Goal: Task Accomplishment & Management: Use online tool/utility

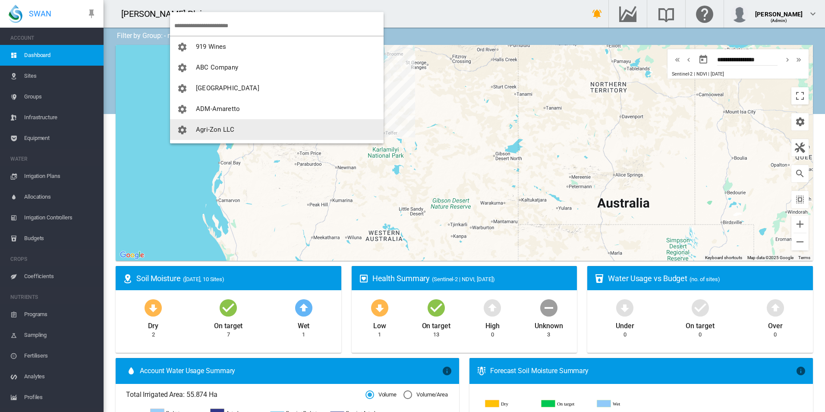
click at [238, 127] on button "Agri-Zon LLC" at bounding box center [277, 129] width 214 height 21
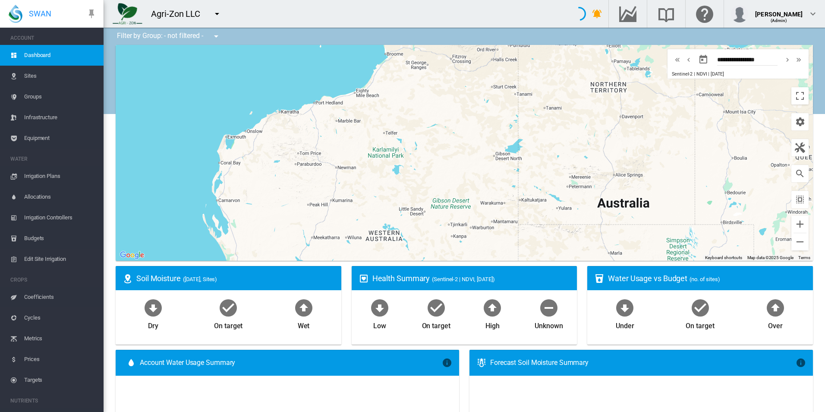
type input "**********"
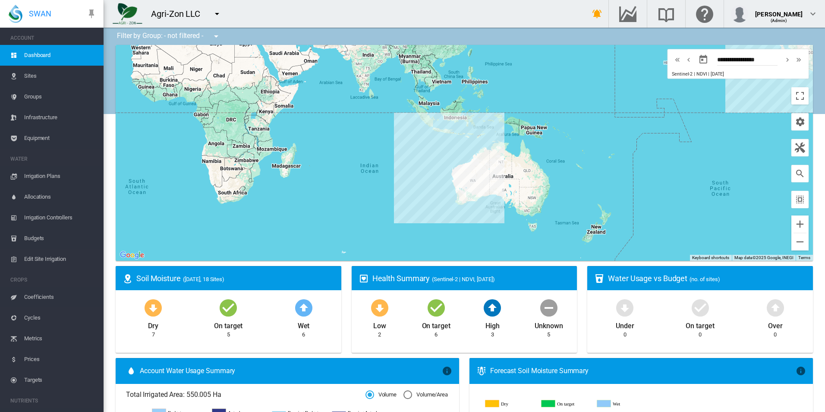
click at [39, 137] on span "Equipment" at bounding box center [60, 138] width 73 height 21
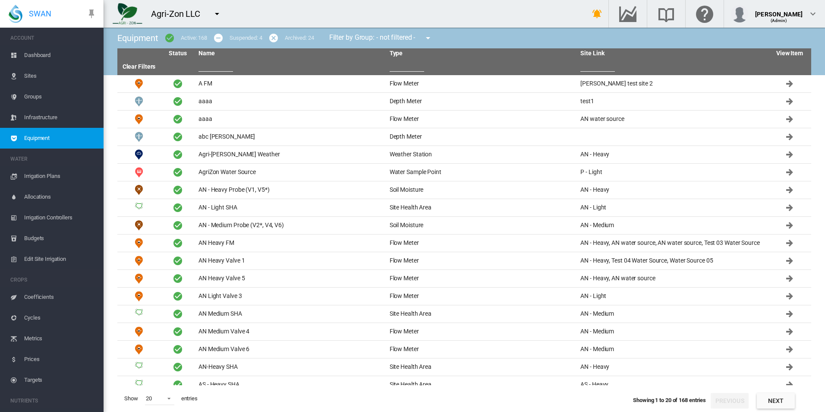
click at [66, 94] on span "Groups" at bounding box center [60, 96] width 73 height 21
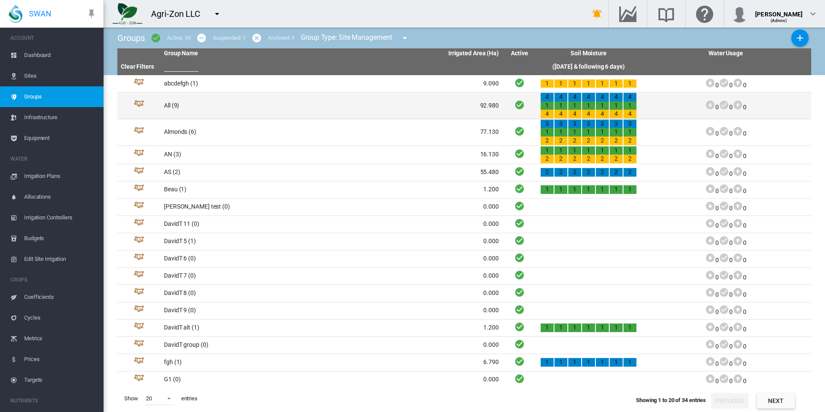
click at [237, 116] on td "All (9)" at bounding box center [246, 105] width 171 height 26
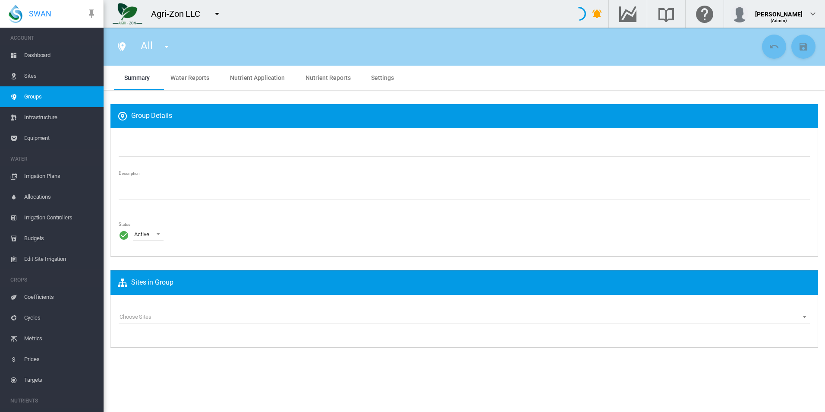
type input "***"
type textarea "**********"
click at [192, 83] on md-tab-item "Water Reports" at bounding box center [190, 78] width 60 height 24
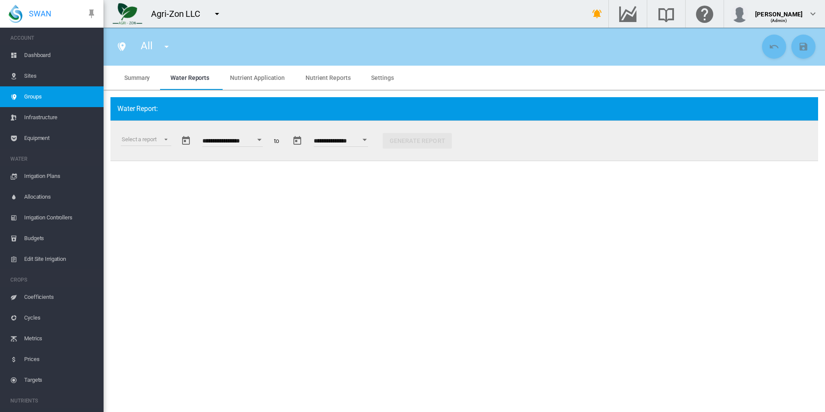
click at [163, 133] on div "Select a report Soil Moisture Status Water Usage Water Application Efficiency W…" at bounding box center [142, 140] width 57 height 33
click at [163, 134] on md-select "Select a report Soil Moisture Status Water Usage Water Application Efficiency W…" at bounding box center [146, 139] width 51 height 13
click at [180, 182] on div "Water Application Efficiency" at bounding box center [156, 181] width 68 height 8
click at [566, 142] on button "Generate Report" at bounding box center [545, 141] width 69 height 16
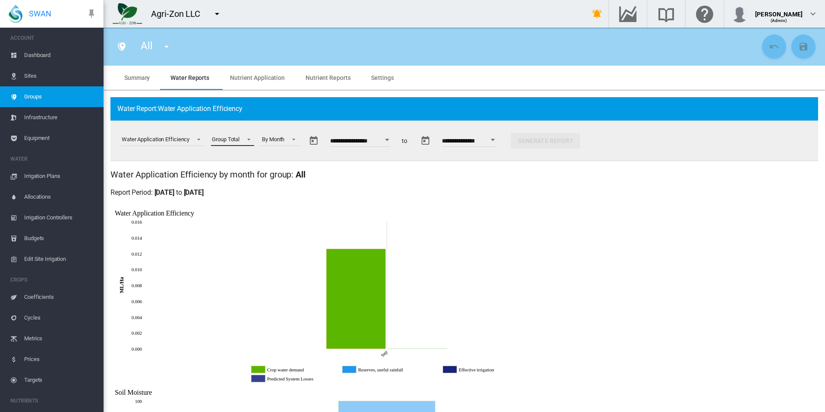
click at [234, 136] on span "Group Total" at bounding box center [226, 140] width 28 height 8
click at [302, 142] on md-backdrop at bounding box center [412, 206] width 825 height 412
click at [294, 137] on span at bounding box center [291, 139] width 10 height 8
drag, startPoint x: 296, startPoint y: 179, endPoint x: 325, endPoint y: 172, distance: 29.3
click at [297, 180] on div "By Whole Interval" at bounding box center [284, 181] width 41 height 8
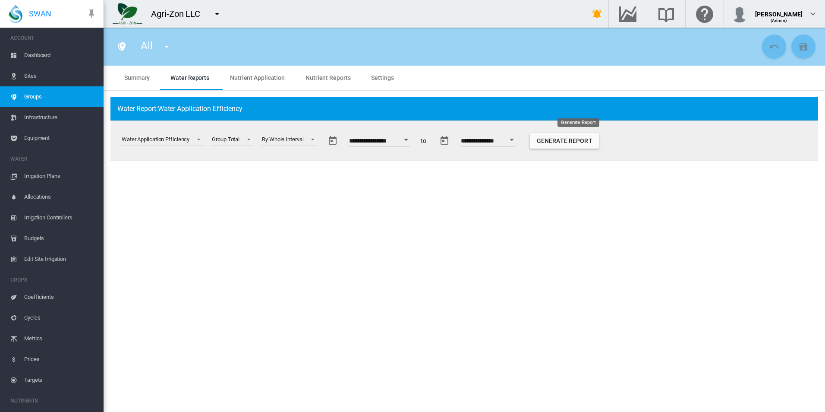
click at [599, 141] on button "Generate Report" at bounding box center [564, 141] width 69 height 16
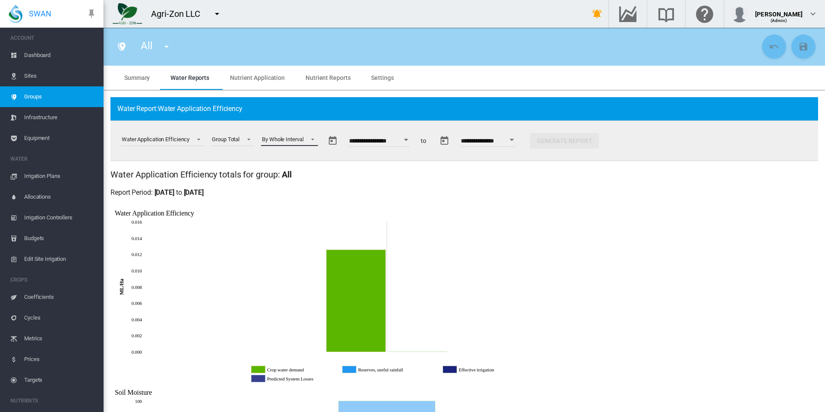
click at [298, 136] on span "By Whole Interval" at bounding box center [282, 140] width 41 height 8
click at [300, 101] on md-option "By Month" at bounding box center [293, 98] width 72 height 21
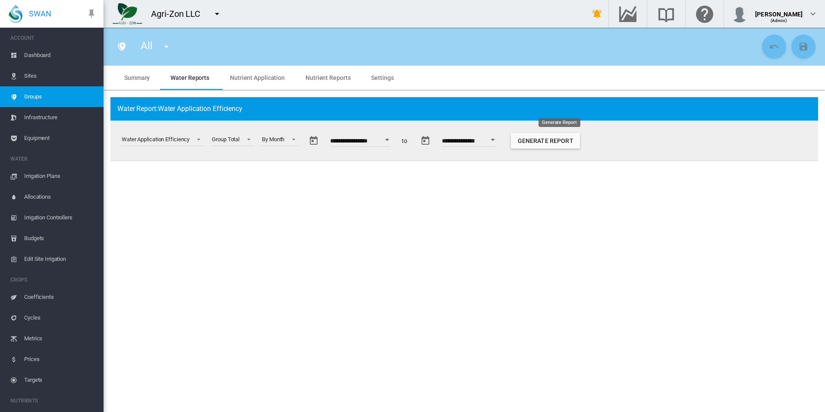
click at [547, 133] on button "Generate Report" at bounding box center [545, 141] width 69 height 16
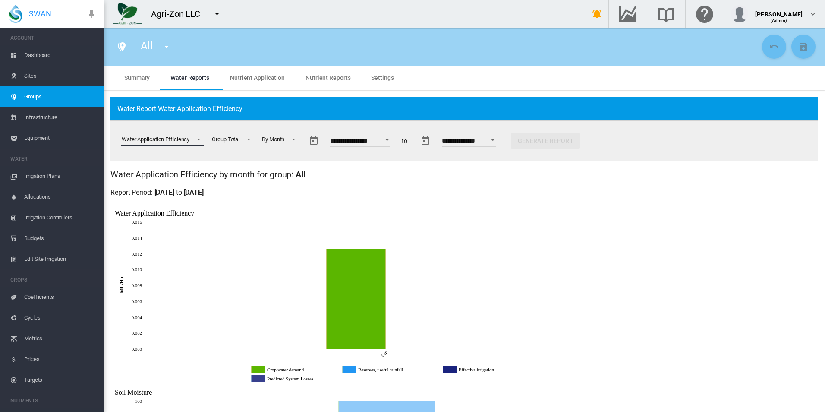
click at [189, 139] on div "Water Application Efficiency" at bounding box center [156, 139] width 68 height 6
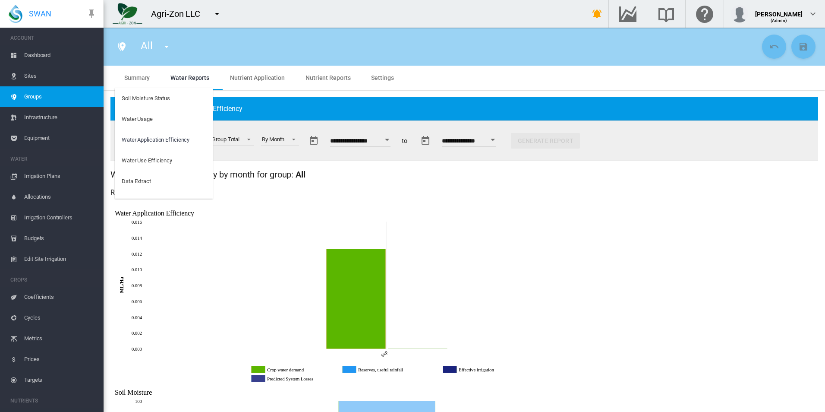
drag, startPoint x: 189, startPoint y: 139, endPoint x: 273, endPoint y: 161, distance: 87.4
click at [273, 161] on md-backdrop at bounding box center [412, 206] width 825 height 412
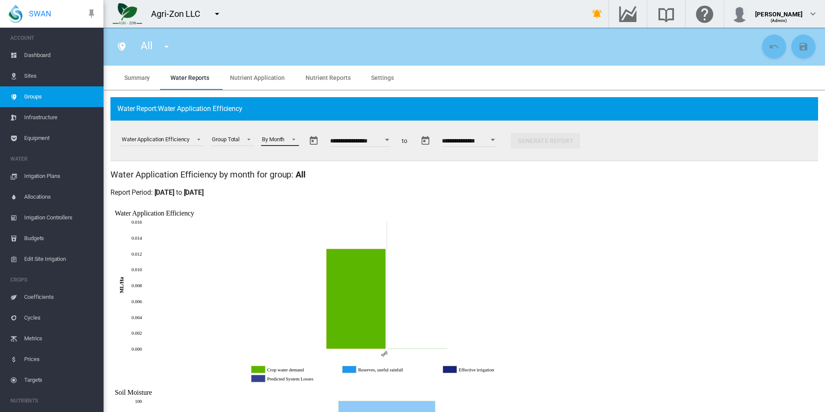
click at [294, 136] on span at bounding box center [291, 139] width 10 height 8
click at [290, 158] on md-option "By Week" at bounding box center [286, 160] width 59 height 21
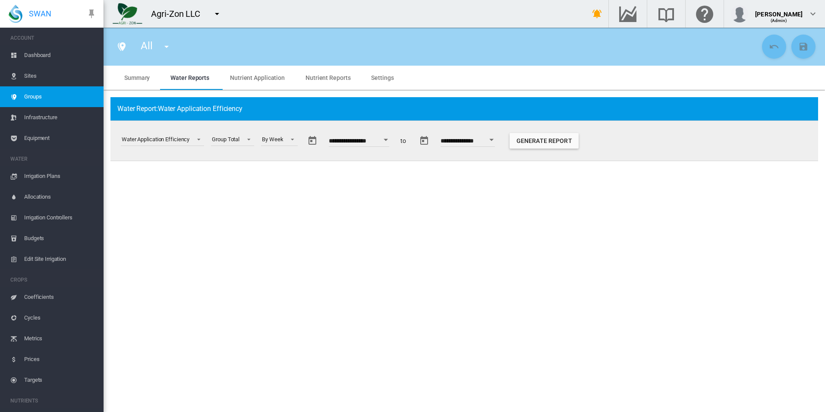
click at [539, 143] on button "Generate Report" at bounding box center [544, 141] width 69 height 16
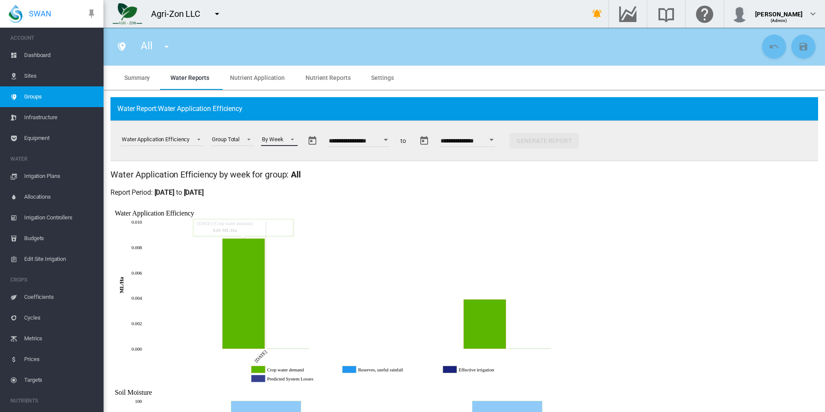
click at [294, 140] on span at bounding box center [290, 139] width 10 height 8
click at [295, 161] on div "By Whole Interval" at bounding box center [284, 161] width 41 height 8
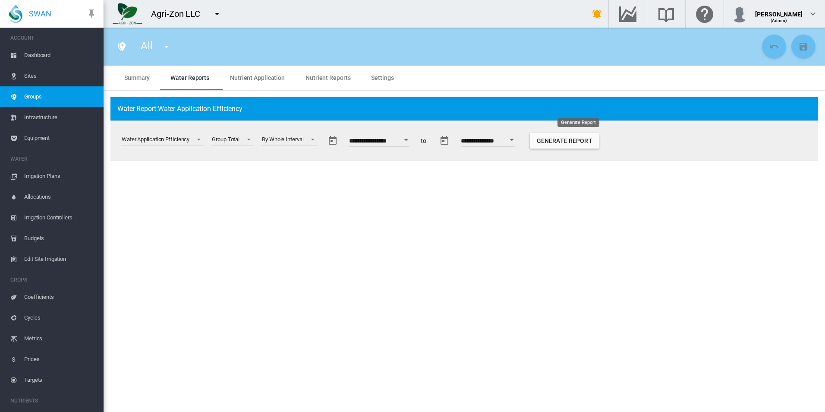
click at [576, 146] on button "Generate Report" at bounding box center [564, 141] width 69 height 16
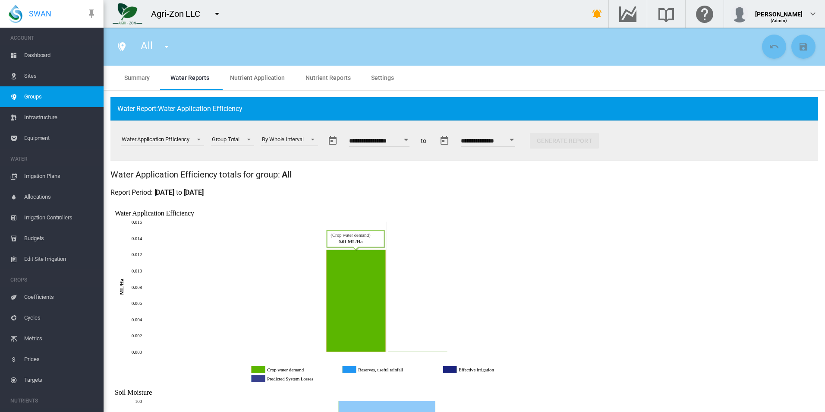
click at [341, 205] on icon at bounding box center [370, 283] width 518 height 159
click at [414, 139] on button "Open calendar" at bounding box center [407, 140] width 16 height 16
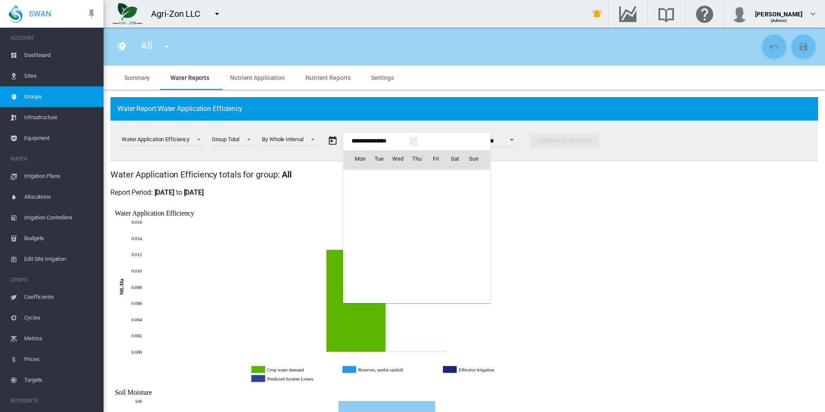
scroll to position [21507, 0]
click at [372, 178] on span "[DATE]" at bounding box center [363, 177] width 18 height 7
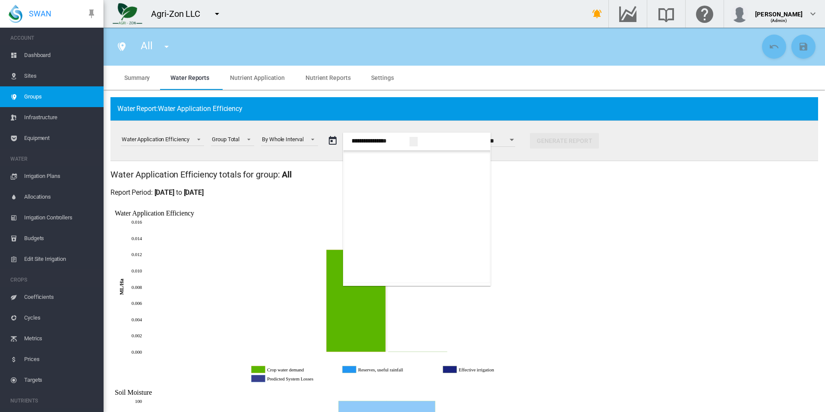
scroll to position [475, 0]
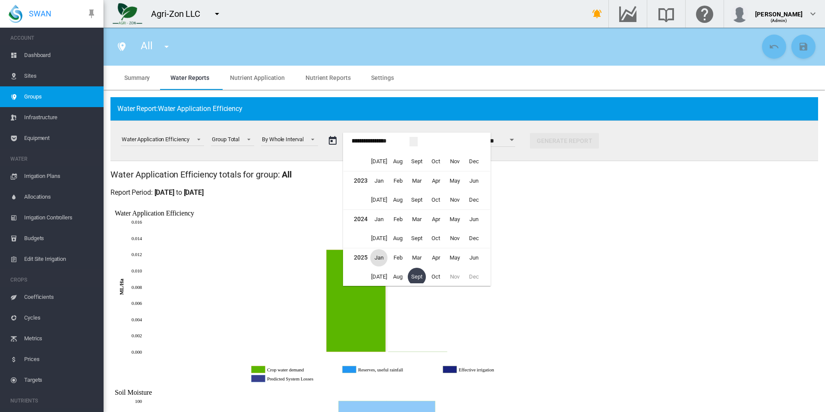
click at [378, 256] on span "Jan" at bounding box center [378, 257] width 17 height 17
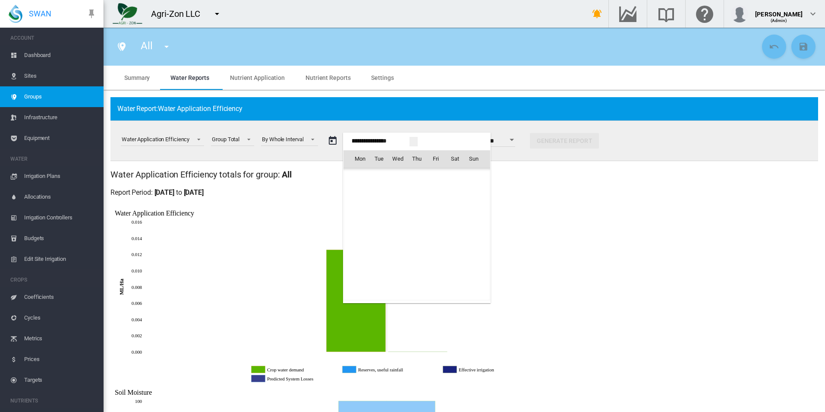
scroll to position [20591, 0]
click at [396, 195] on span "1" at bounding box center [397, 196] width 17 height 17
type input "**********"
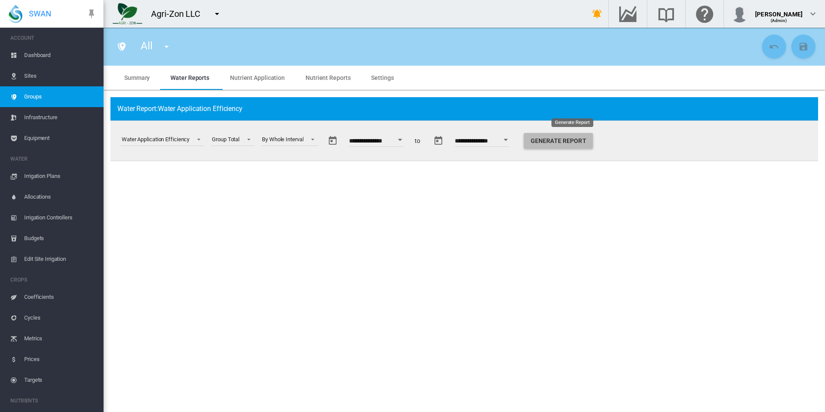
click at [574, 140] on button "Generate Report" at bounding box center [558, 141] width 69 height 16
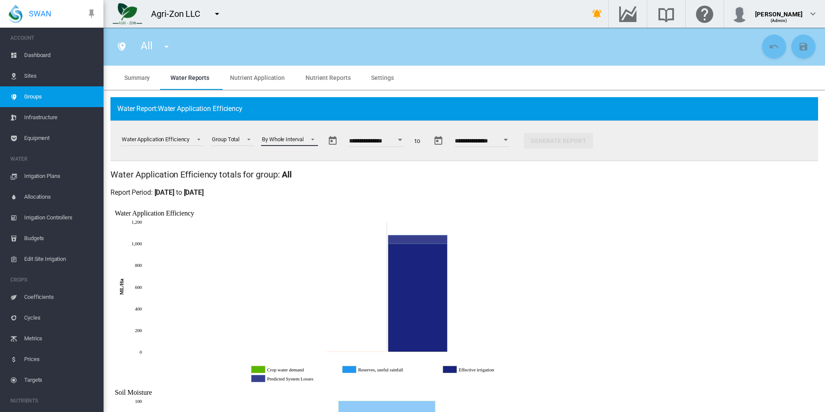
click at [301, 142] on div "By Whole Interval" at bounding box center [282, 139] width 41 height 6
click at [300, 125] on md-option "By Week" at bounding box center [293, 119] width 72 height 21
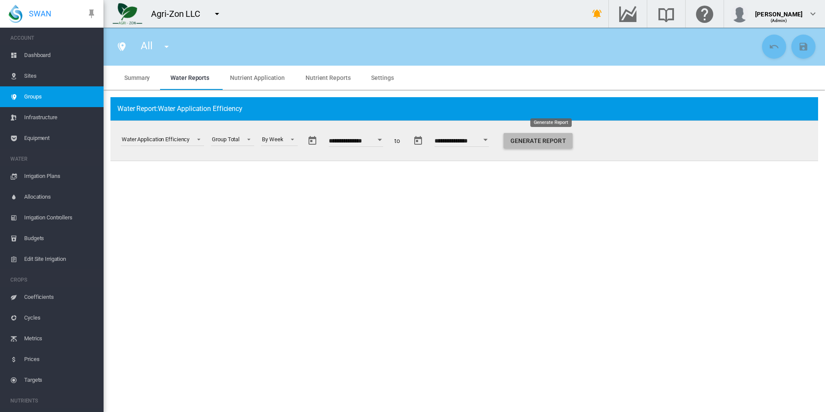
click at [524, 141] on button "Generate Report" at bounding box center [538, 141] width 69 height 16
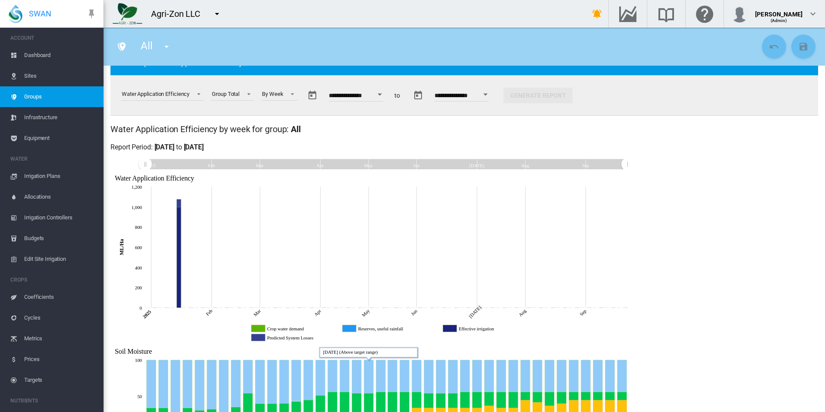
scroll to position [0, 0]
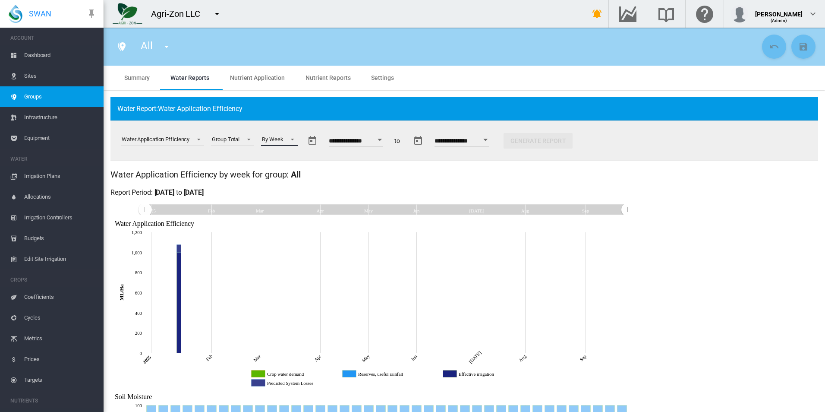
click at [280, 138] on div "By Week" at bounding box center [272, 139] width 21 height 6
click at [294, 124] on md-option "By Month" at bounding box center [286, 119] width 59 height 21
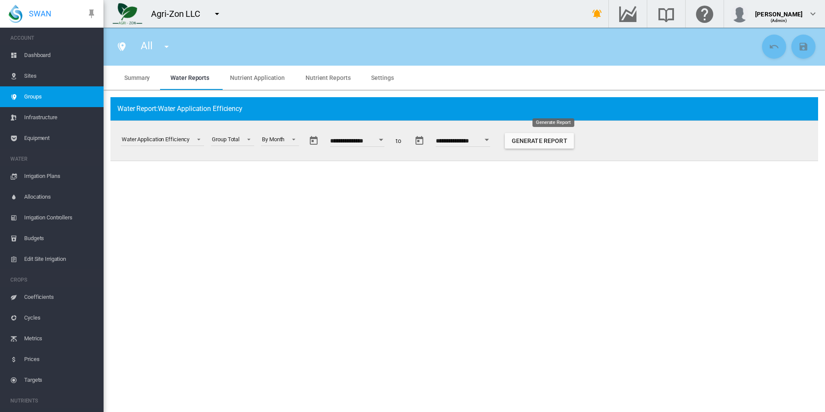
click at [531, 143] on button "Generate Report" at bounding box center [539, 141] width 69 height 16
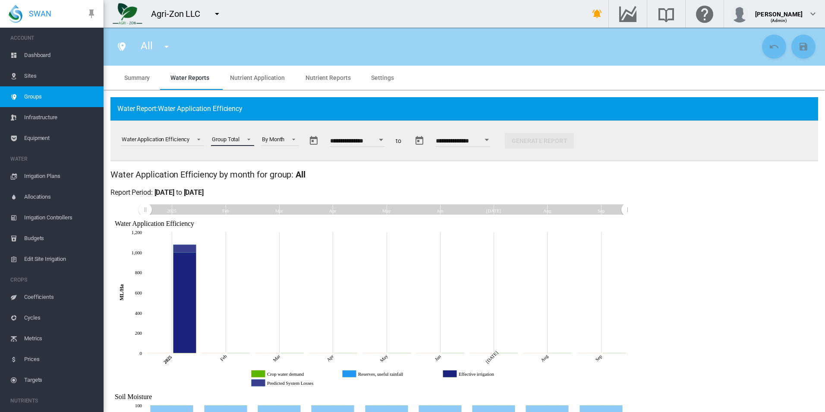
click at [238, 136] on span "Group Total" at bounding box center [226, 140] width 28 height 8
click at [248, 160] on md-option "Site Total" at bounding box center [235, 160] width 59 height 21
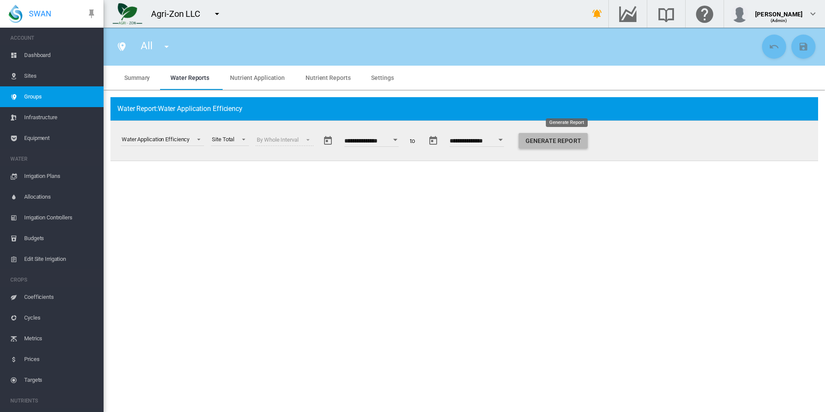
click at [584, 142] on button "Generate Report" at bounding box center [553, 141] width 69 height 16
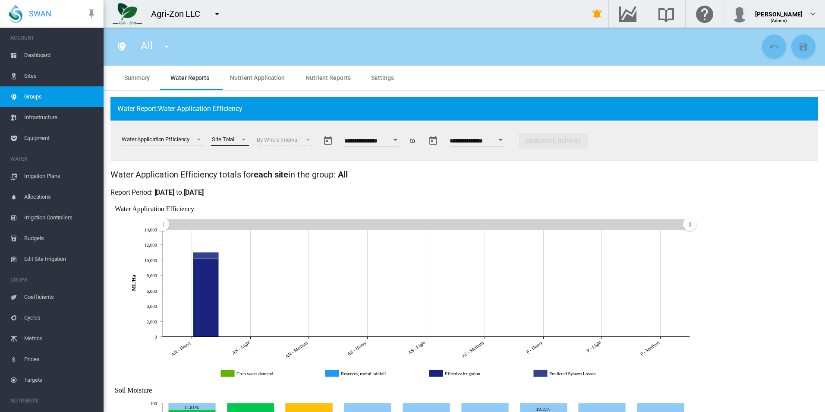
click at [230, 135] on md-select-value "Site Total" at bounding box center [230, 139] width 38 height 13
click at [241, 175] on md-option "AN - Light (Site)" at bounding box center [235, 181] width 59 height 21
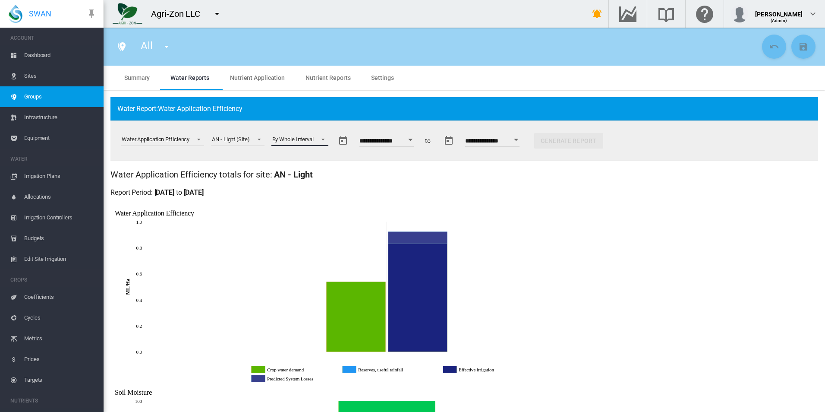
click at [310, 136] on span "By Whole Interval" at bounding box center [292, 140] width 41 height 8
click at [306, 122] on md-option "By Week" at bounding box center [303, 119] width 72 height 21
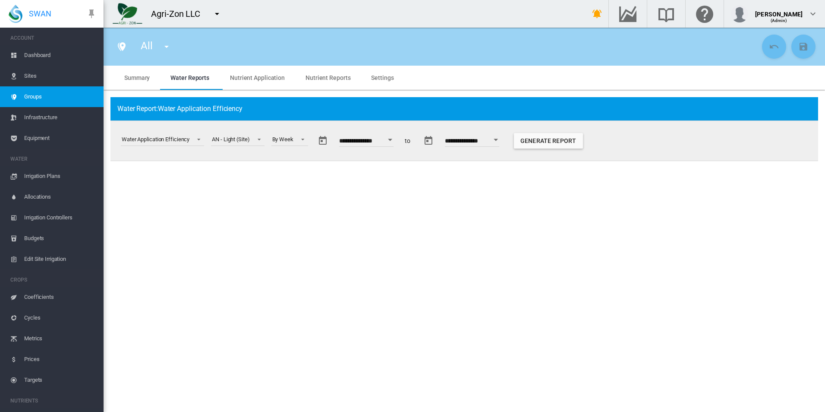
click at [572, 134] on button "Generate Report" at bounding box center [548, 141] width 69 height 16
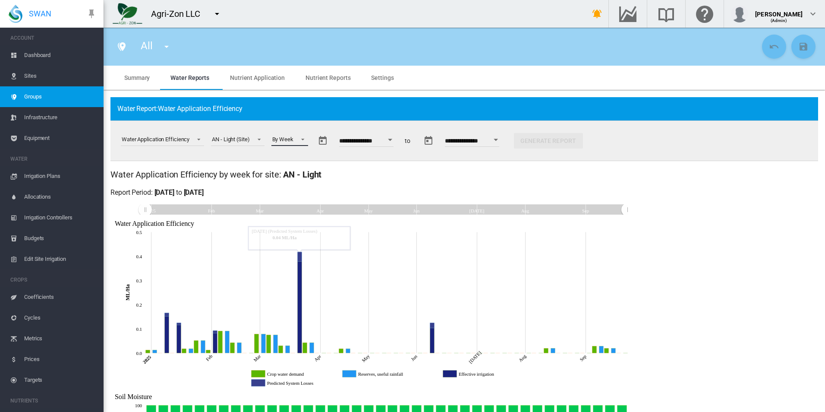
click at [299, 137] on span at bounding box center [300, 139] width 10 height 8
click at [303, 120] on md-option "By Month" at bounding box center [296, 119] width 59 height 21
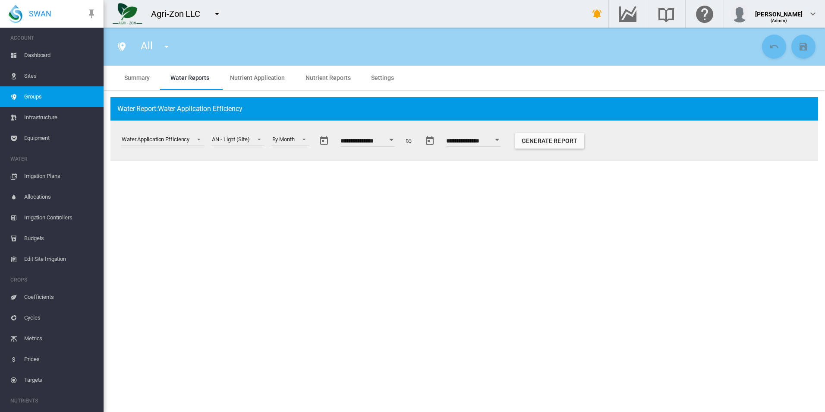
click at [547, 141] on button "Generate Report" at bounding box center [549, 141] width 69 height 16
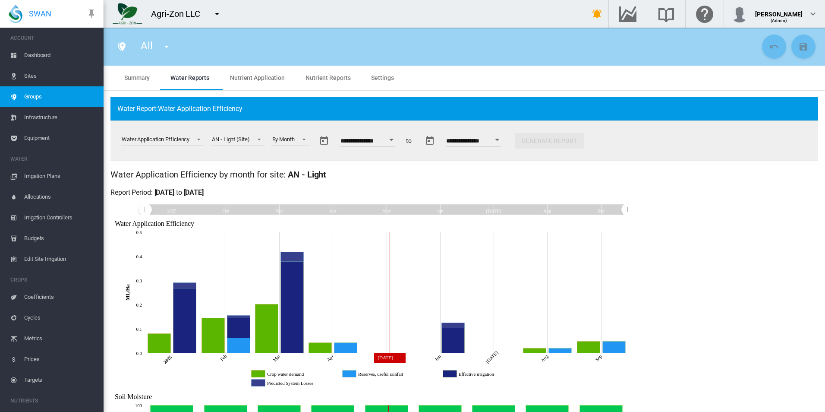
scroll to position [101, 0]
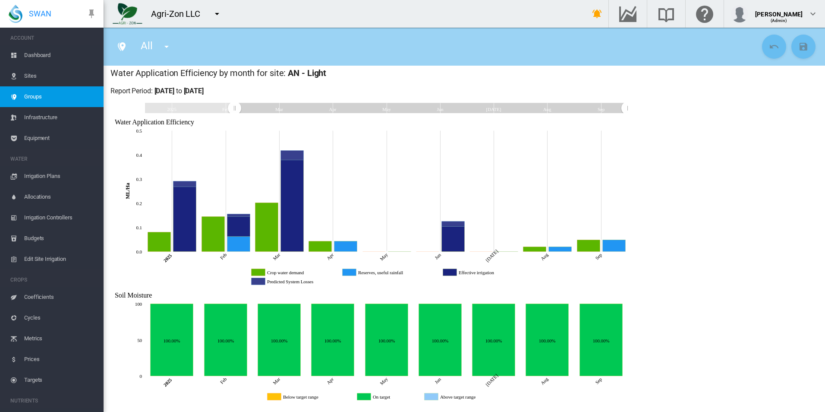
drag, startPoint x: 148, startPoint y: 108, endPoint x: 237, endPoint y: 101, distance: 90.1
click at [237, 101] on div "Water Application Efficiency by month for group: All for each site in the group…" at bounding box center [465, 236] width 708 height 338
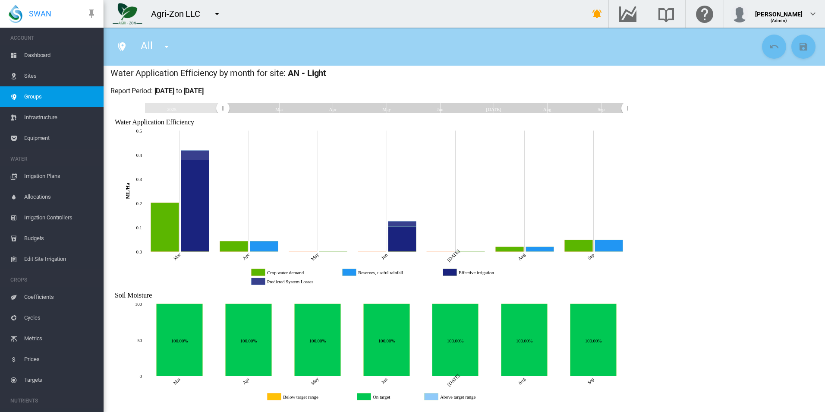
drag, startPoint x: 255, startPoint y: 107, endPoint x: 52, endPoint y: 95, distance: 202.8
click at [52, 95] on div "SWAN ACCOUNT Dashboard Sites Groups Infrastructure Equipment WATER" at bounding box center [412, 206] width 825 height 412
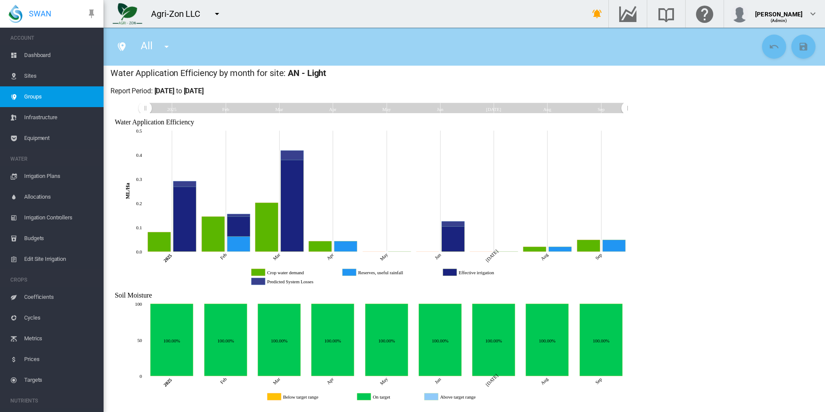
click at [464, 272] on rect "Effective irrigation" at bounding box center [491, 273] width 69 height 8
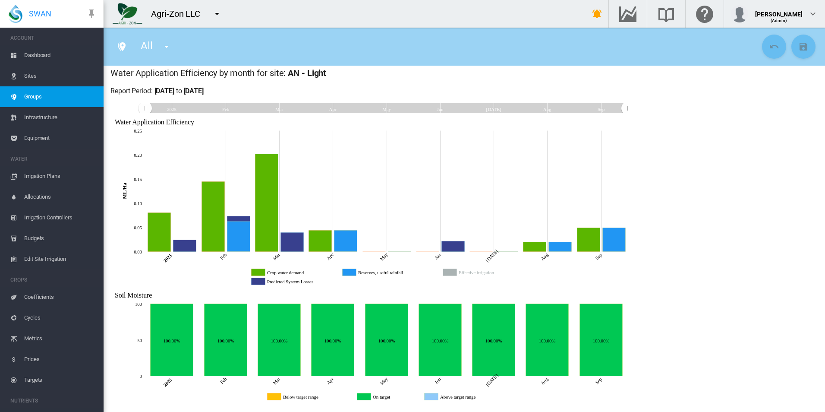
click at [464, 272] on rect "Effective irrigation" at bounding box center [491, 273] width 69 height 8
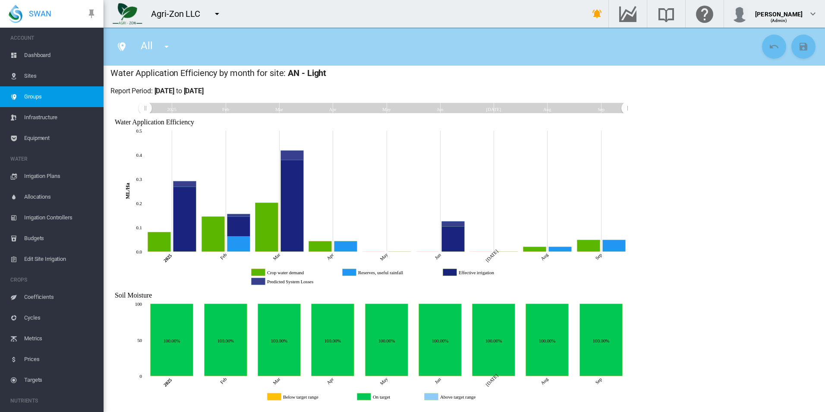
click at [463, 273] on rect "Effective irrigation" at bounding box center [491, 273] width 69 height 8
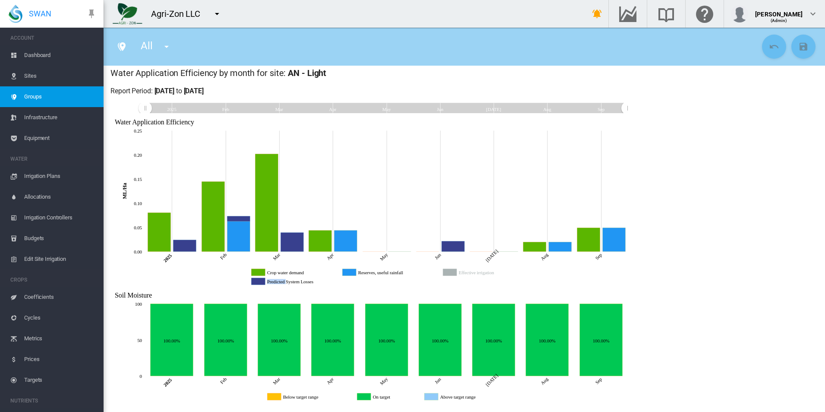
click at [463, 274] on rect "Effective irrigation" at bounding box center [491, 273] width 69 height 8
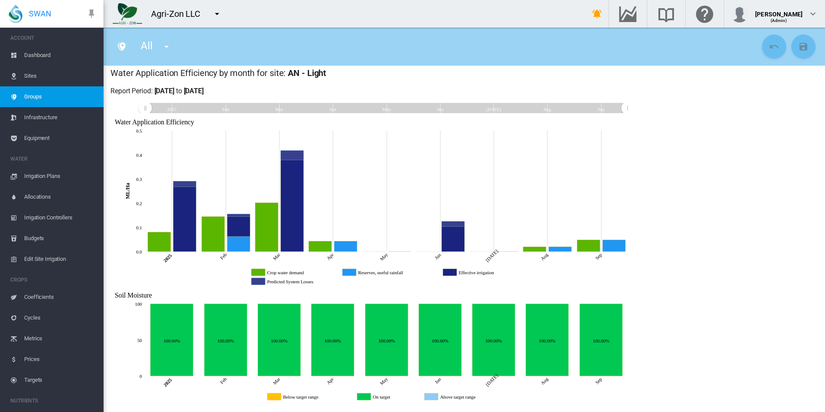
click at [305, 283] on rect "Predicted System Losses" at bounding box center [307, 282] width 84 height 8
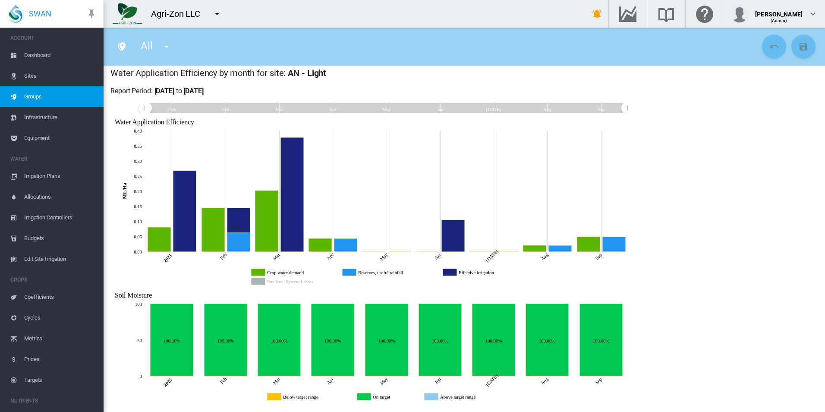
click at [305, 283] on rect "Predicted System Losses" at bounding box center [307, 282] width 84 height 8
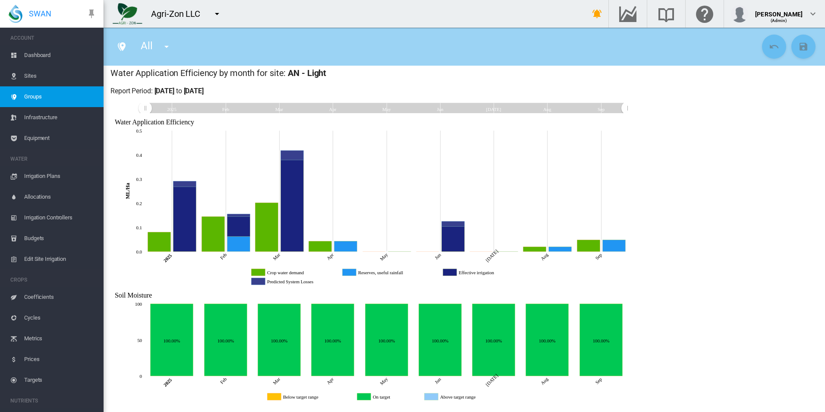
click at [305, 283] on rect "Predicted System Losses" at bounding box center [307, 282] width 84 height 8
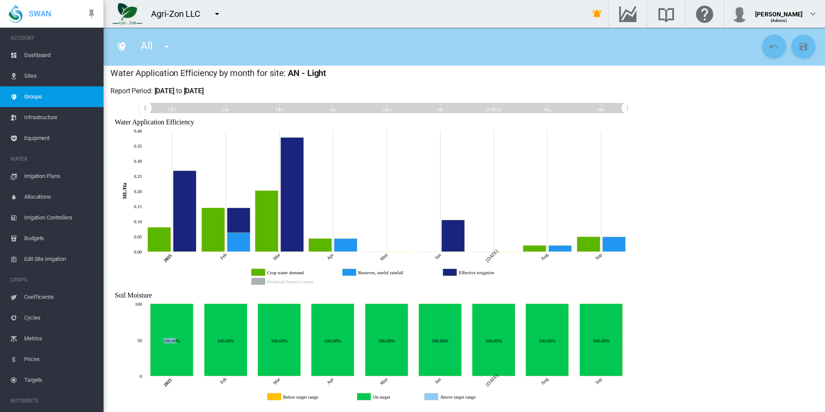
click at [305, 283] on rect "Predicted System Losses" at bounding box center [307, 282] width 84 height 8
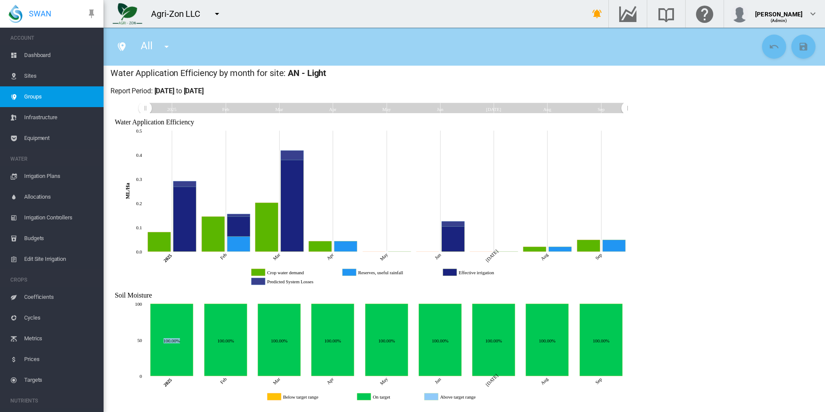
click at [305, 283] on rect "Predicted System Losses" at bounding box center [307, 282] width 84 height 8
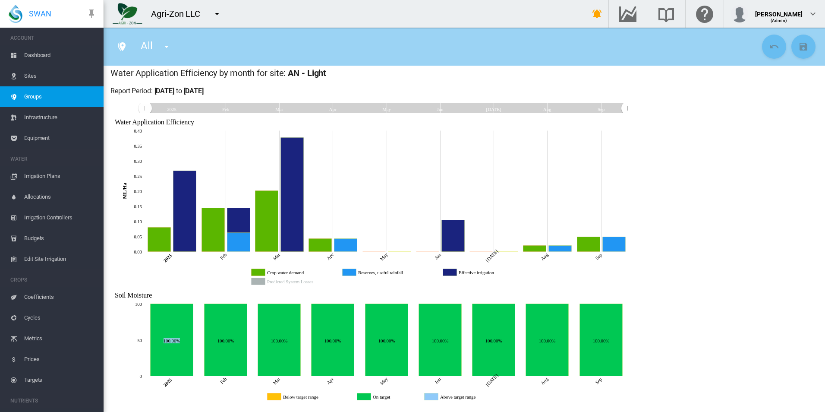
click at [305, 283] on rect "Predicted System Losses" at bounding box center [307, 282] width 84 height 8
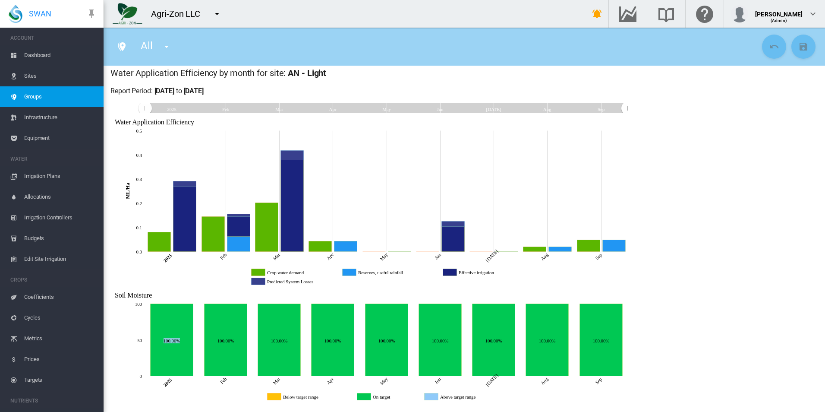
click at [305, 283] on rect "Predicted System Losses" at bounding box center [307, 282] width 84 height 8
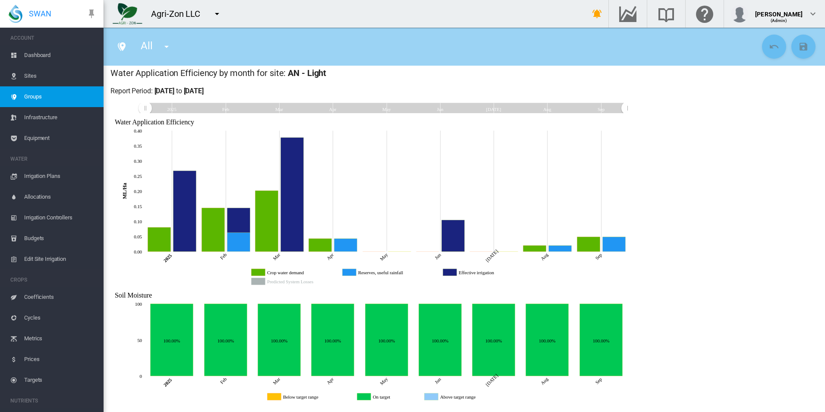
click at [305, 283] on rect "Predicted System Losses" at bounding box center [307, 282] width 84 height 8
